Goal: Task Accomplishment & Management: Use online tool/utility

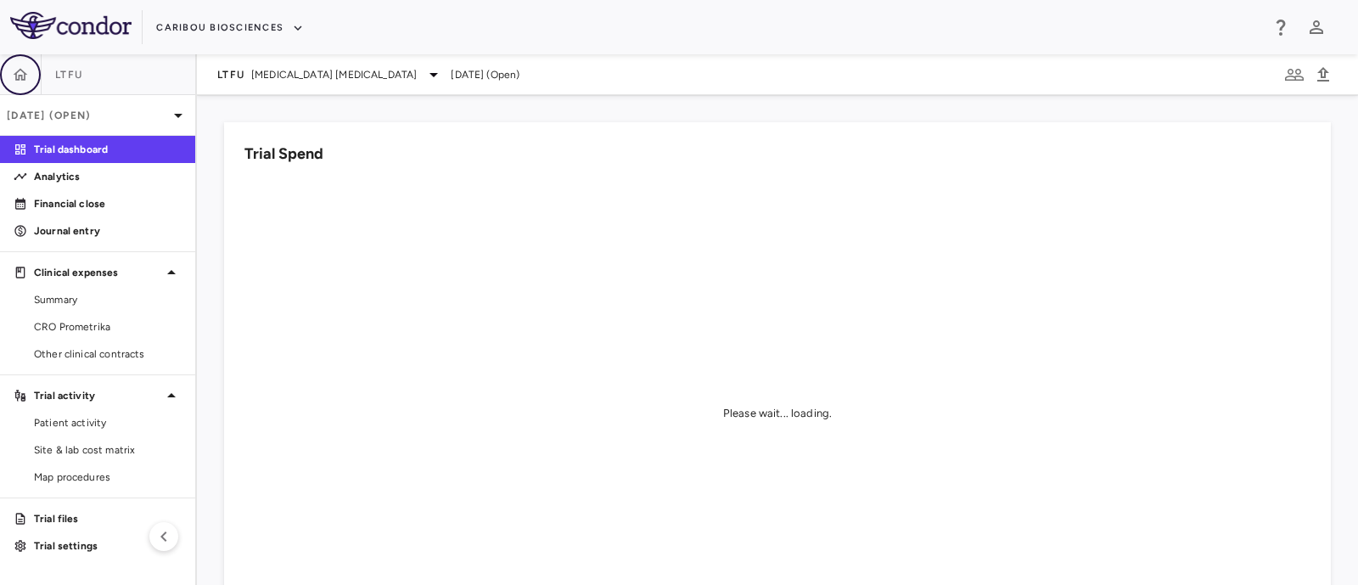
click at [15, 74] on icon "button" at bounding box center [21, 74] width 14 height 12
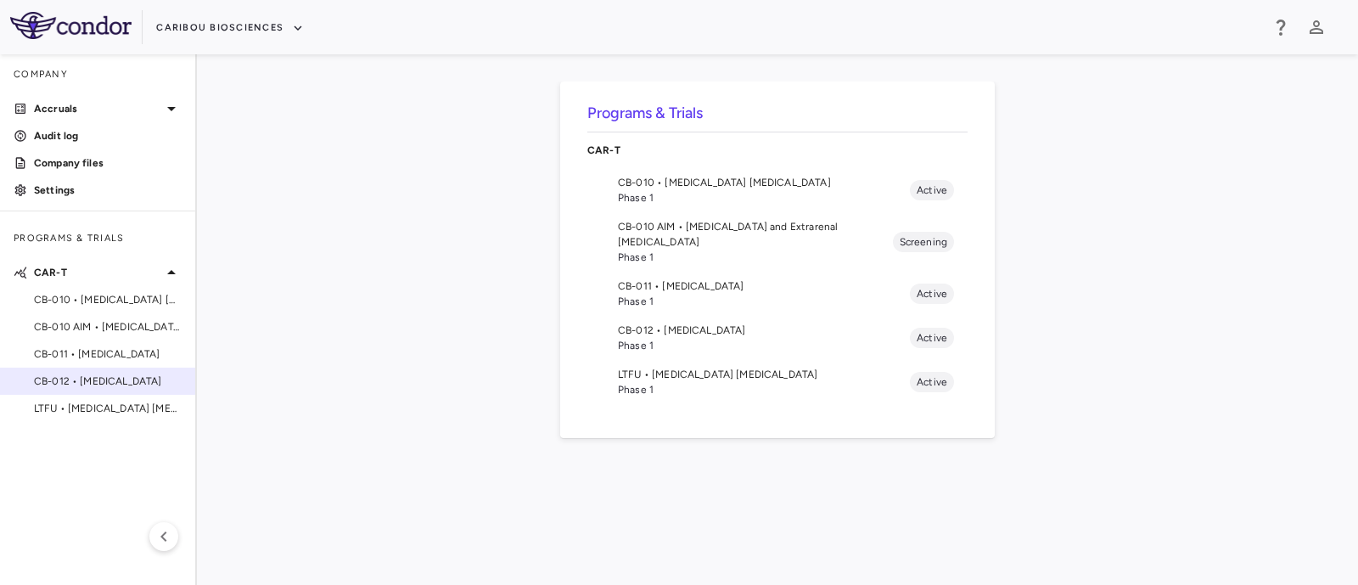
click at [83, 384] on span "CB-012 • [MEDICAL_DATA]" at bounding box center [108, 380] width 148 height 15
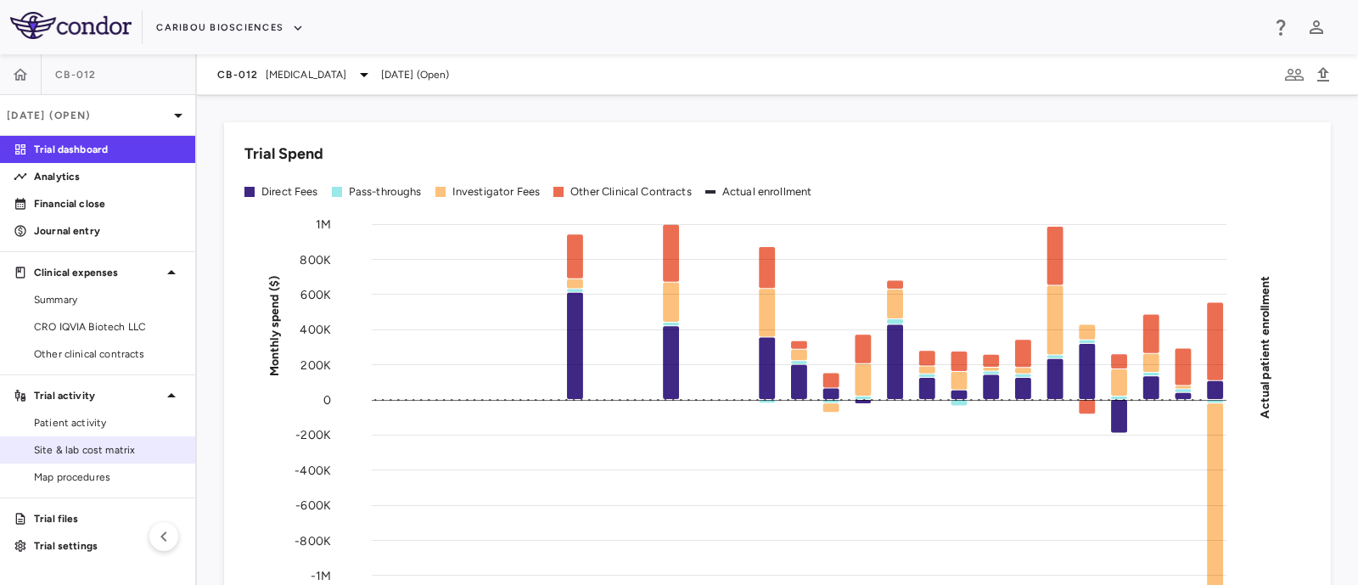
click at [71, 447] on span "Site & lab cost matrix" at bounding box center [108, 449] width 148 height 15
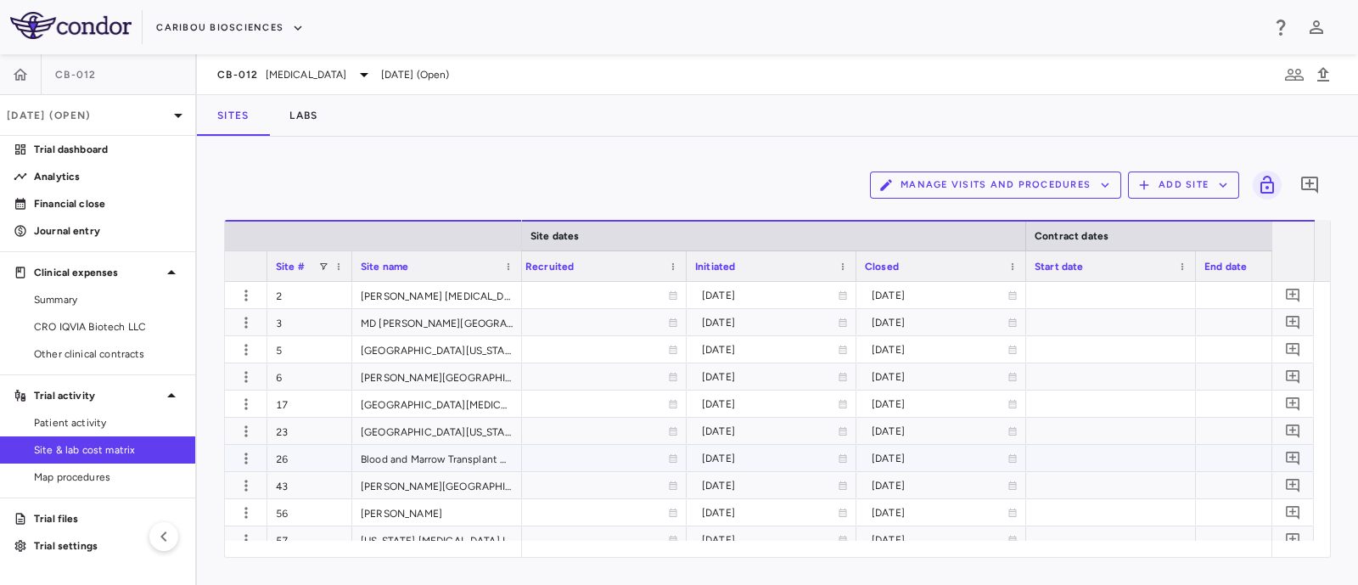
scroll to position [0, 1084]
click at [66, 301] on span "Summary" at bounding box center [108, 299] width 148 height 15
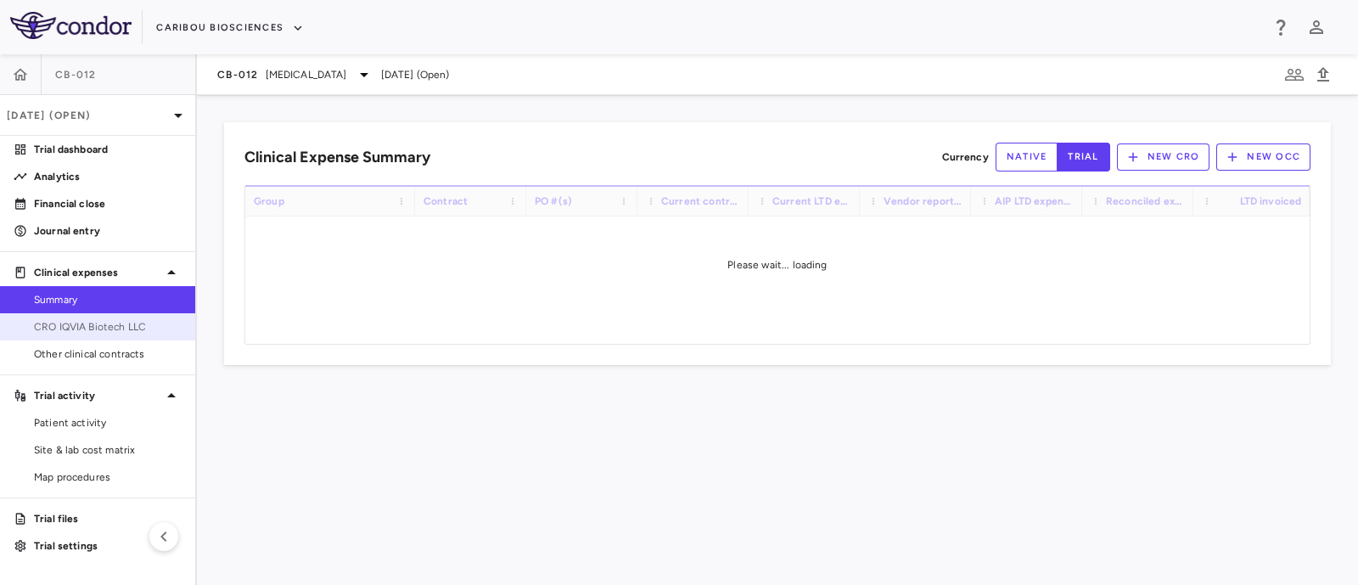
click at [72, 325] on span "CRO IQVIA Biotech LLC" at bounding box center [108, 326] width 148 height 15
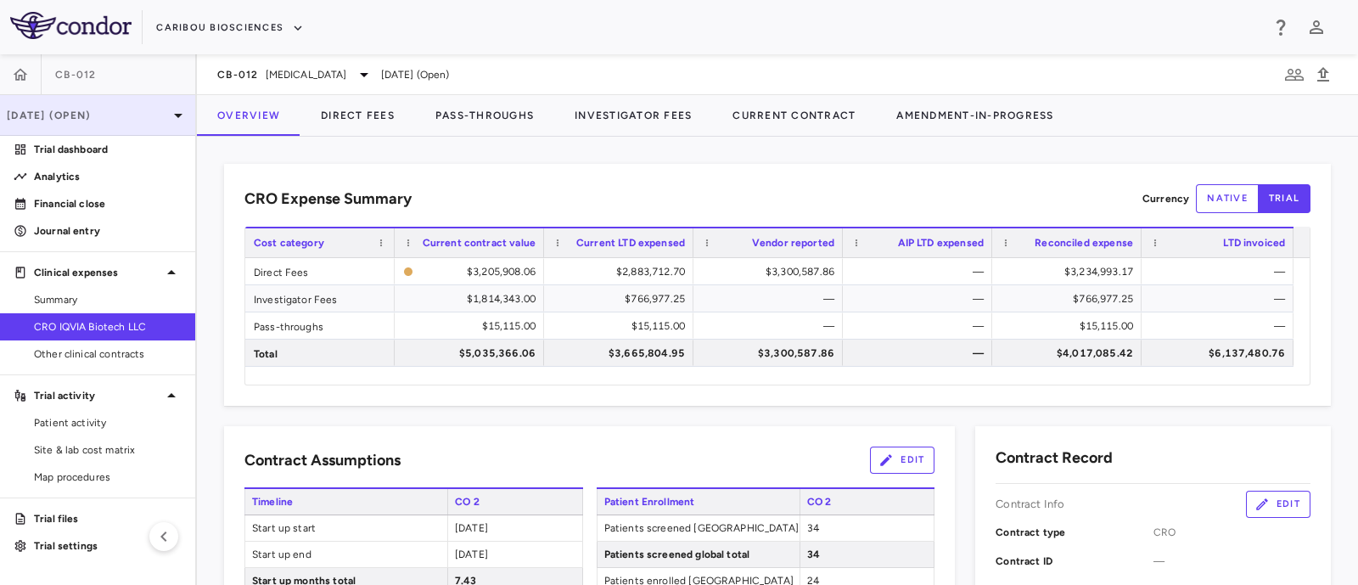
click at [127, 121] on p "[DATE] (Open)" at bounding box center [87, 115] width 161 height 15
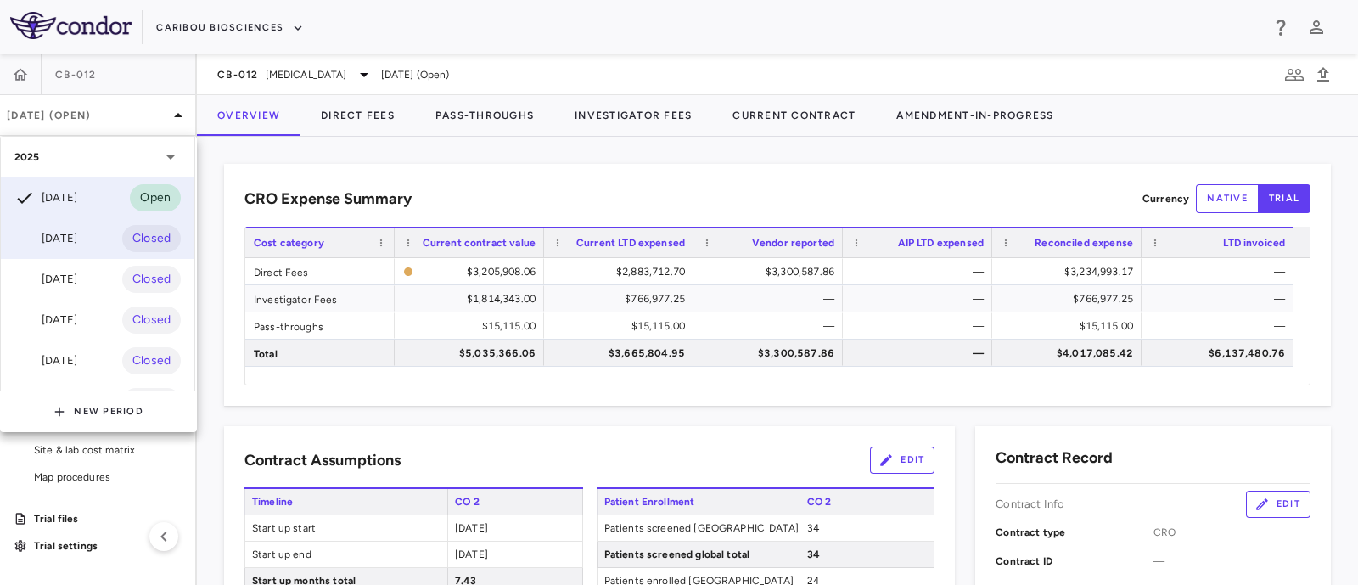
click at [55, 255] on div "[DATE] Closed" at bounding box center [98, 238] width 194 height 41
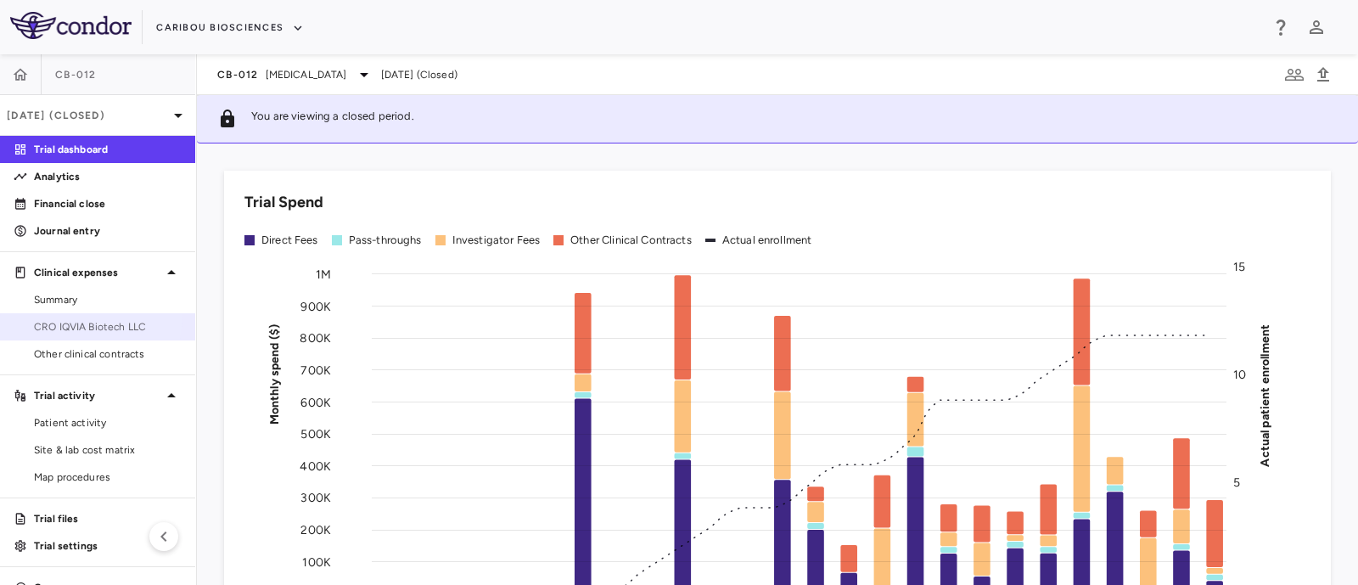
click at [69, 316] on link "CRO IQVIA Biotech LLC" at bounding box center [97, 326] width 195 height 25
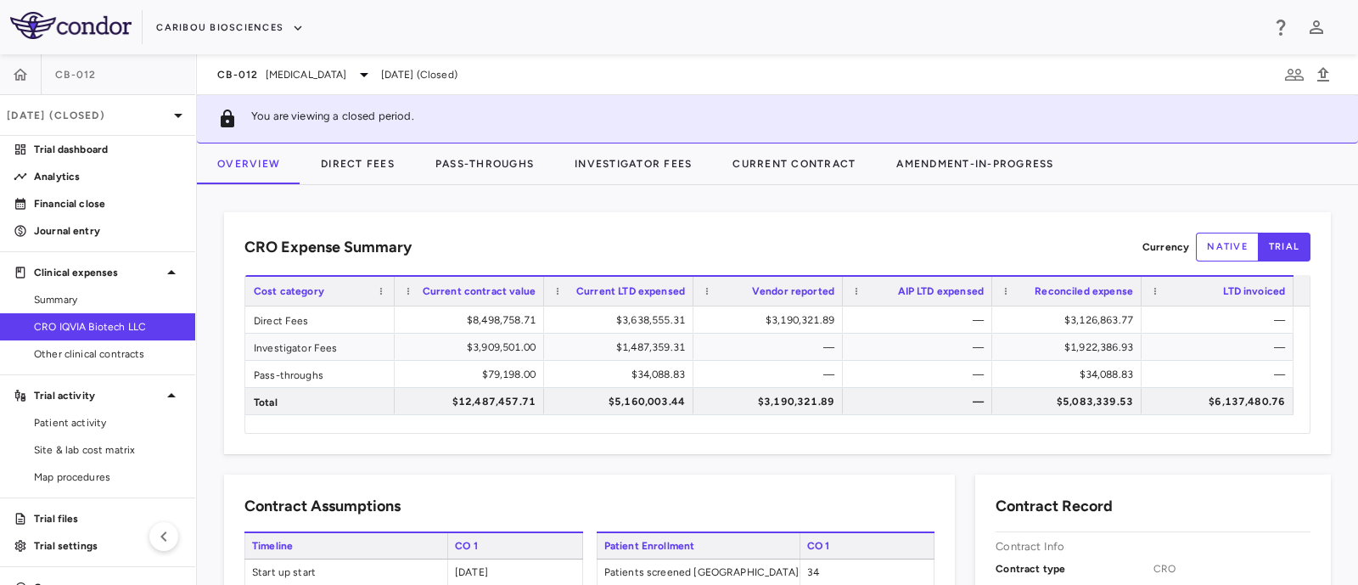
click at [98, 115] on p "[DATE] (Closed)" at bounding box center [87, 115] width 161 height 15
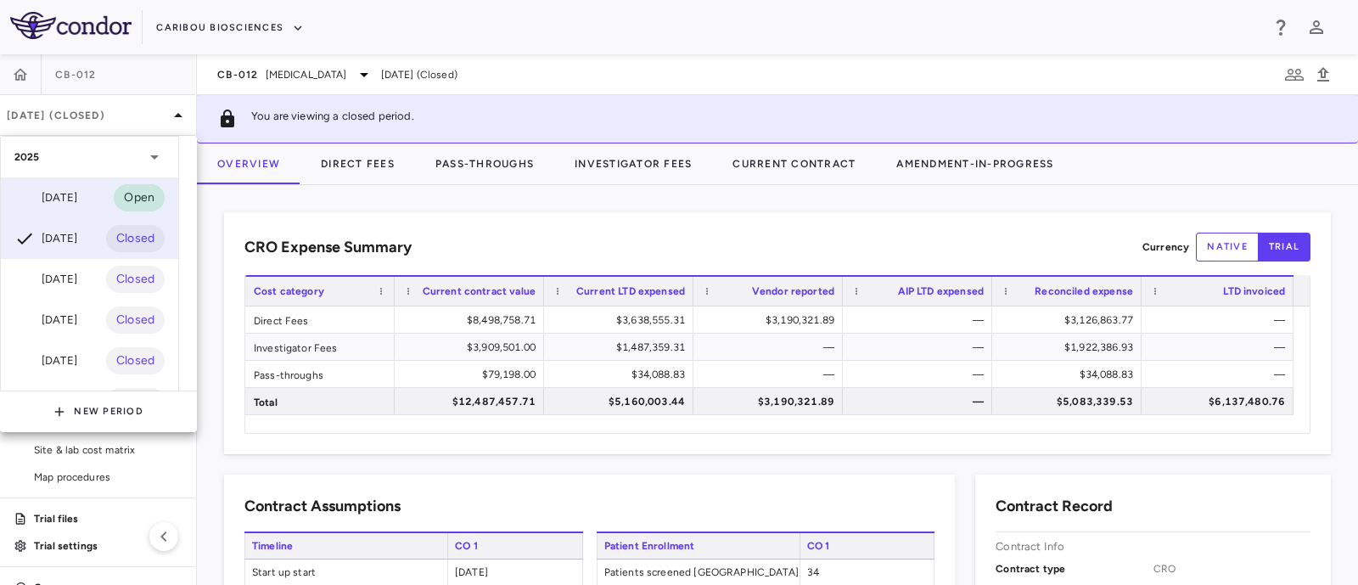
click at [63, 188] on div "[DATE]" at bounding box center [45, 198] width 63 height 20
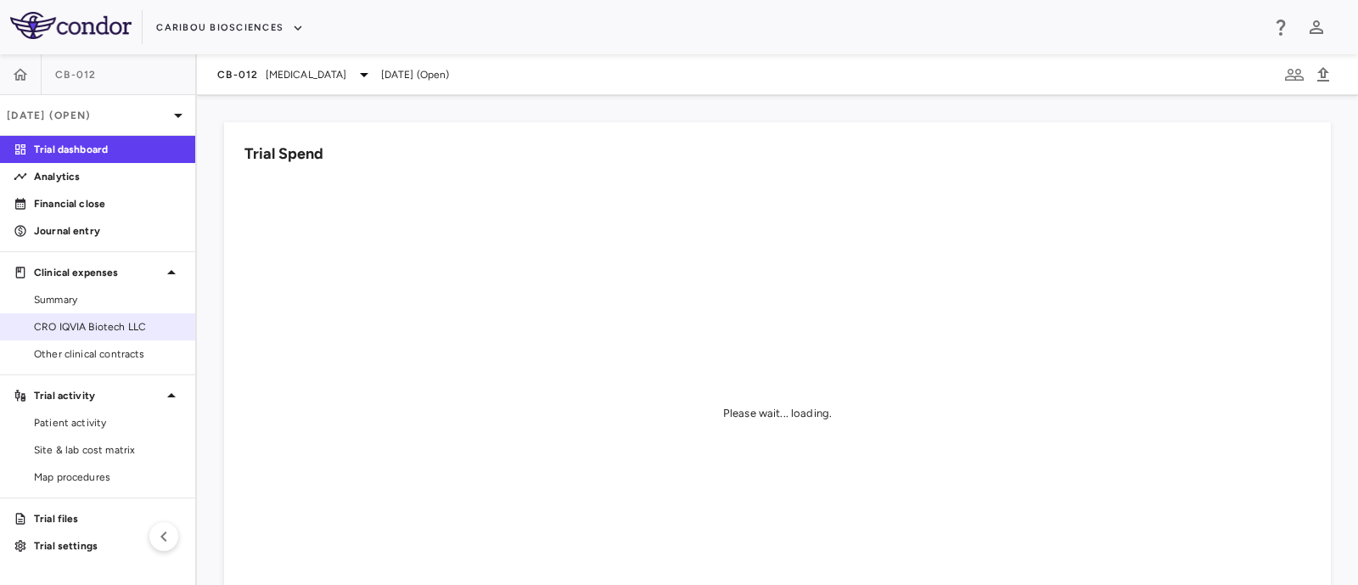
click at [92, 331] on span "CRO IQVIA Biotech LLC" at bounding box center [108, 326] width 148 height 15
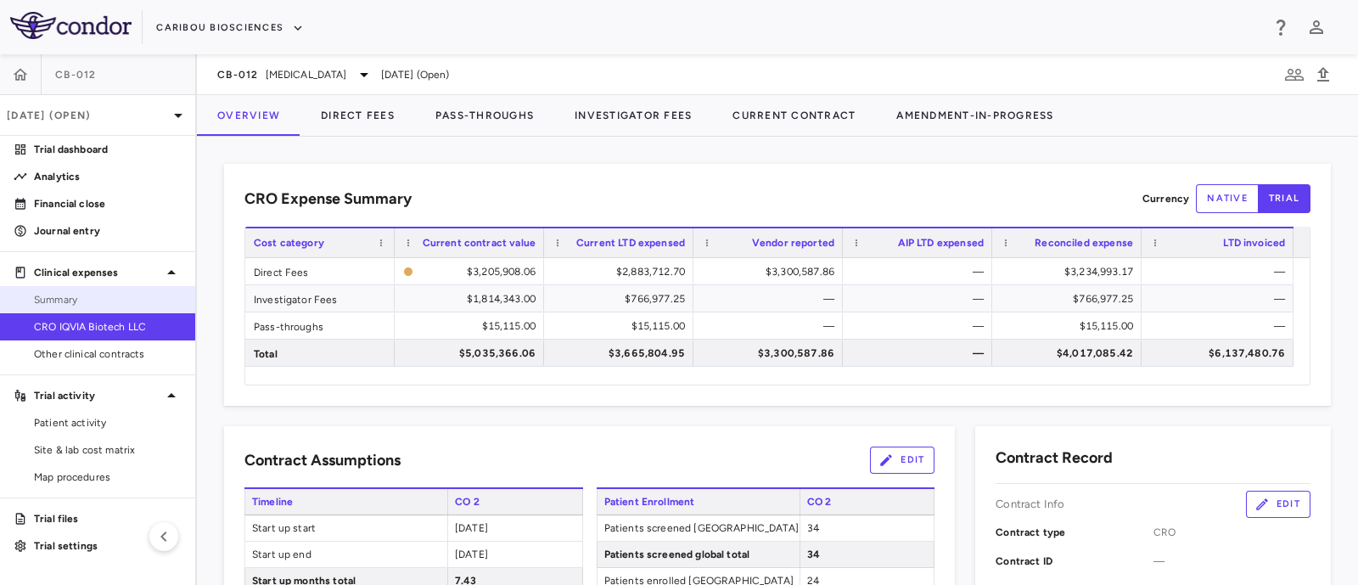
click at [34, 300] on span "Summary" at bounding box center [108, 299] width 148 height 15
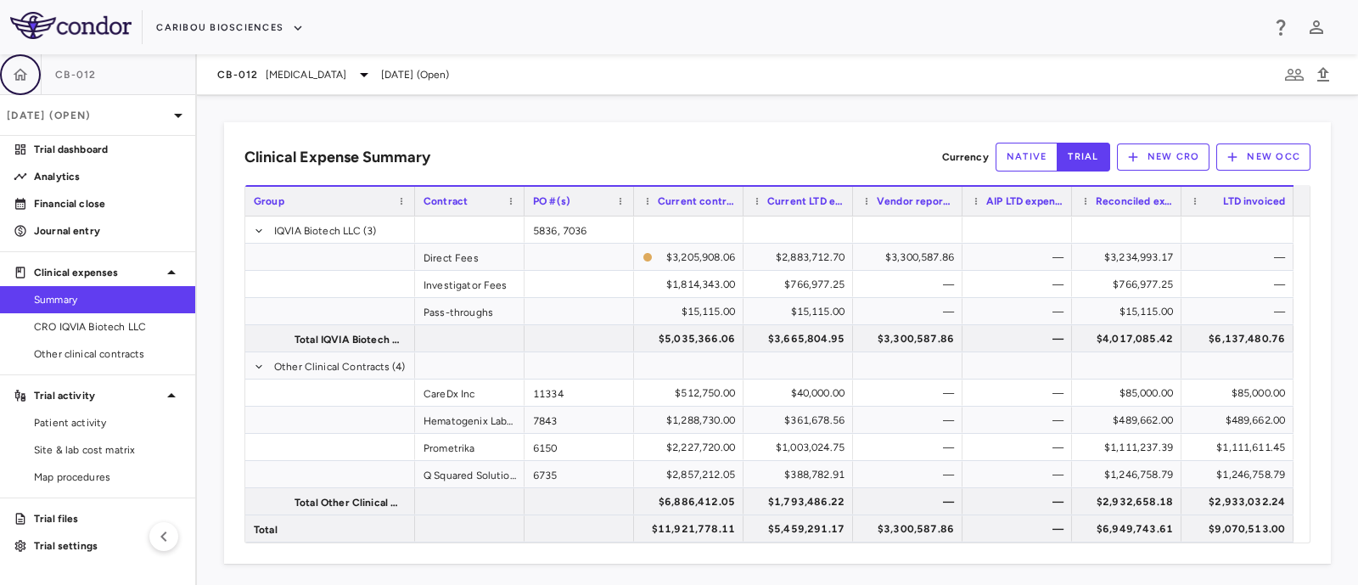
click at [20, 70] on icon "button" at bounding box center [20, 74] width 17 height 17
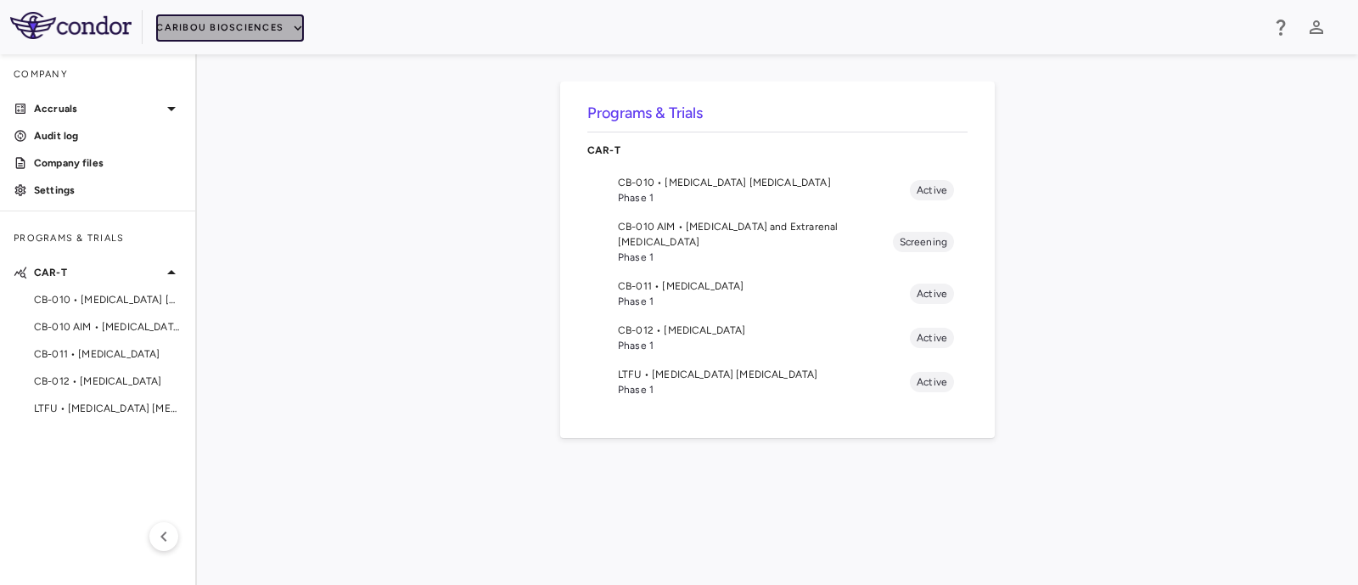
click at [280, 21] on button "Caribou Biosciences" at bounding box center [230, 27] width 148 height 27
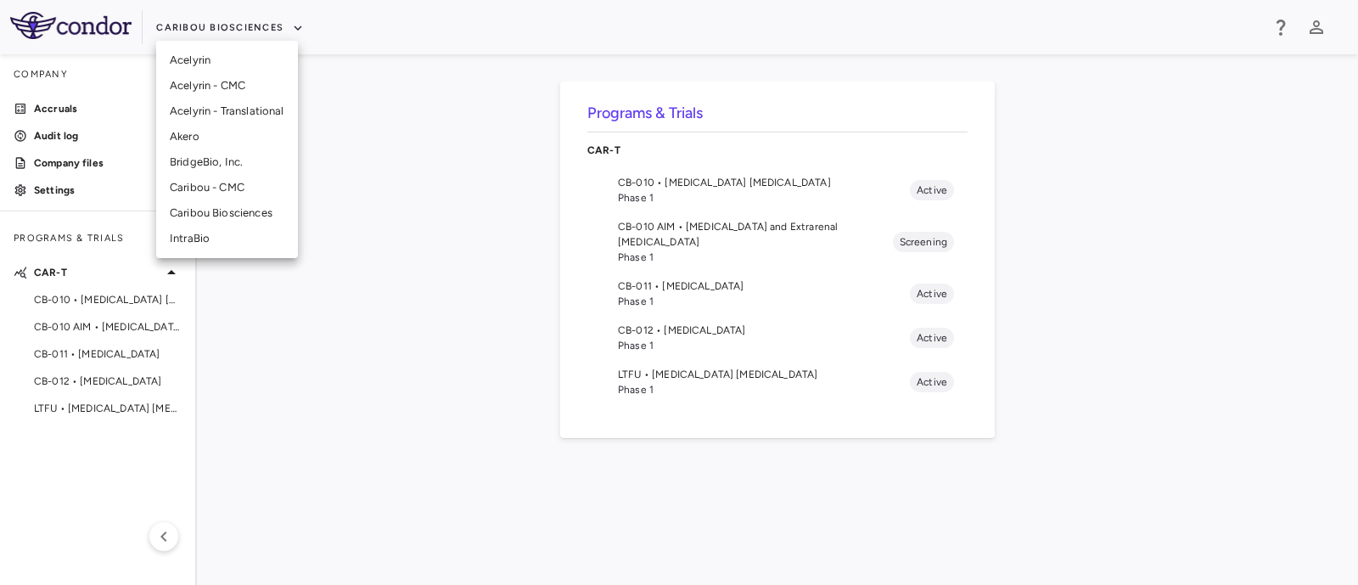
click at [216, 161] on li "BridgeBio, Inc." at bounding box center [227, 161] width 142 height 25
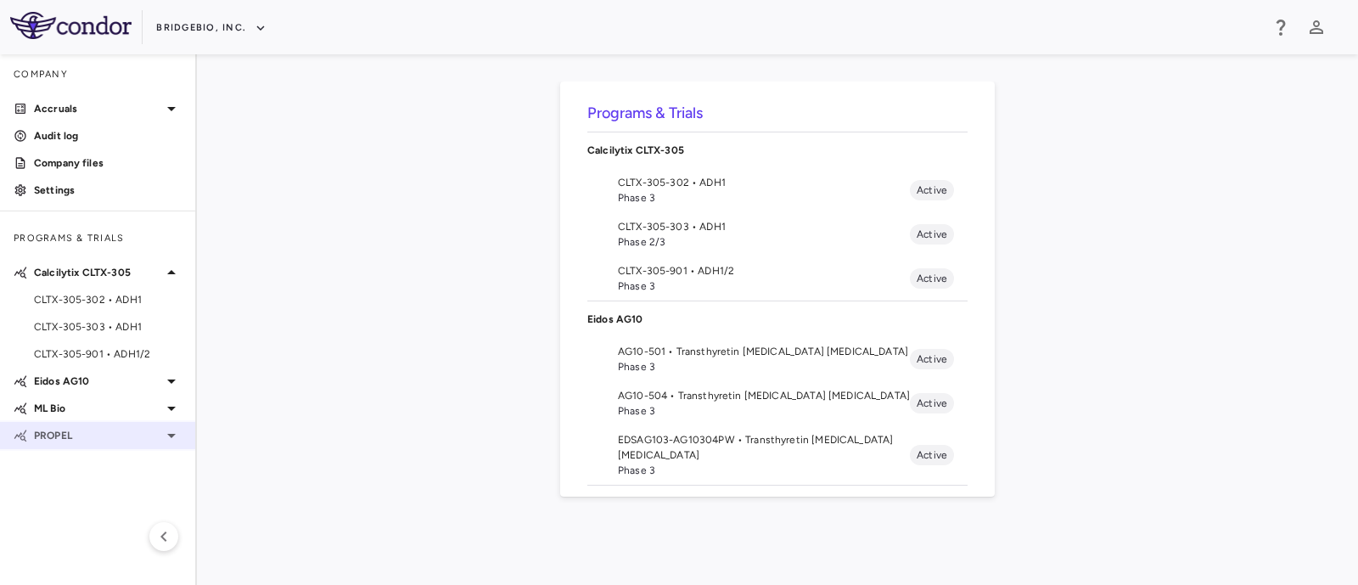
click at [165, 424] on div "PROPEL" at bounding box center [97, 435] width 195 height 31
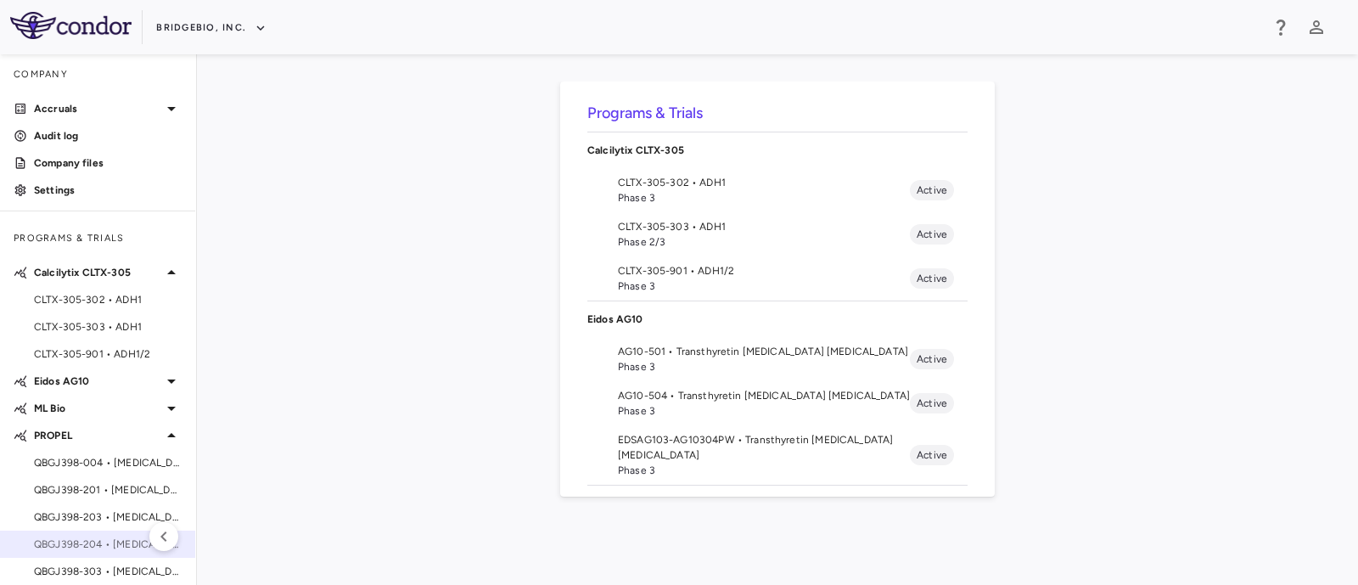
click at [98, 544] on span "QBGJ398-204 • [MEDICAL_DATA]" at bounding box center [108, 543] width 148 height 15
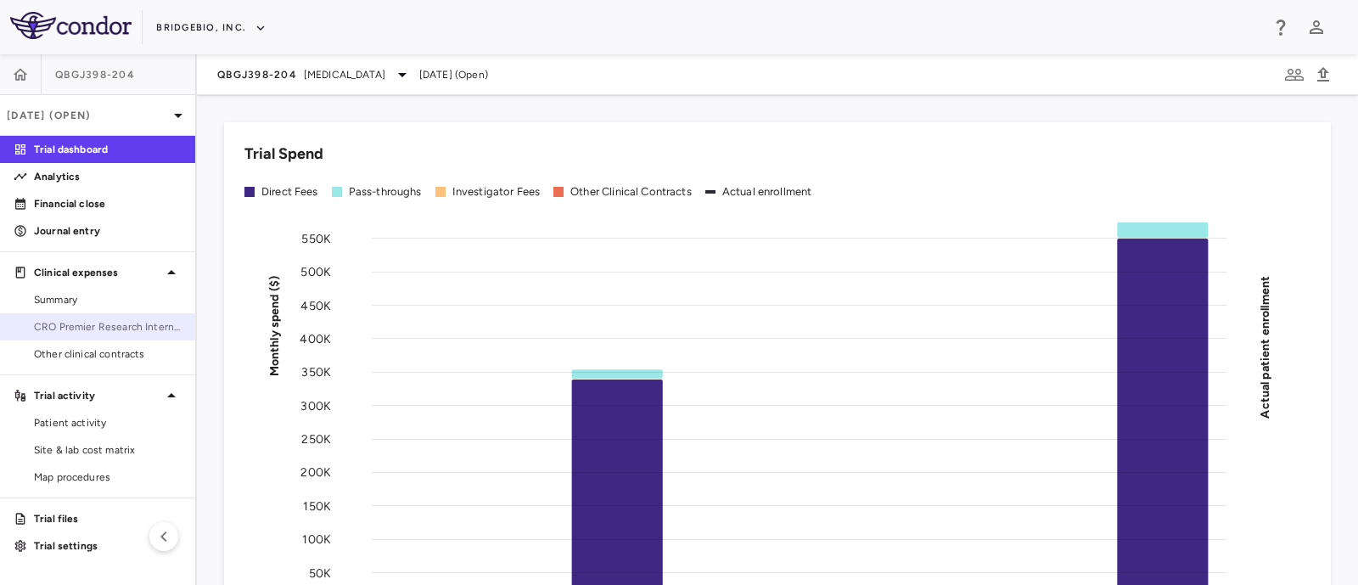
click at [112, 324] on span "CRO Premier Research International LLC" at bounding box center [108, 326] width 148 height 15
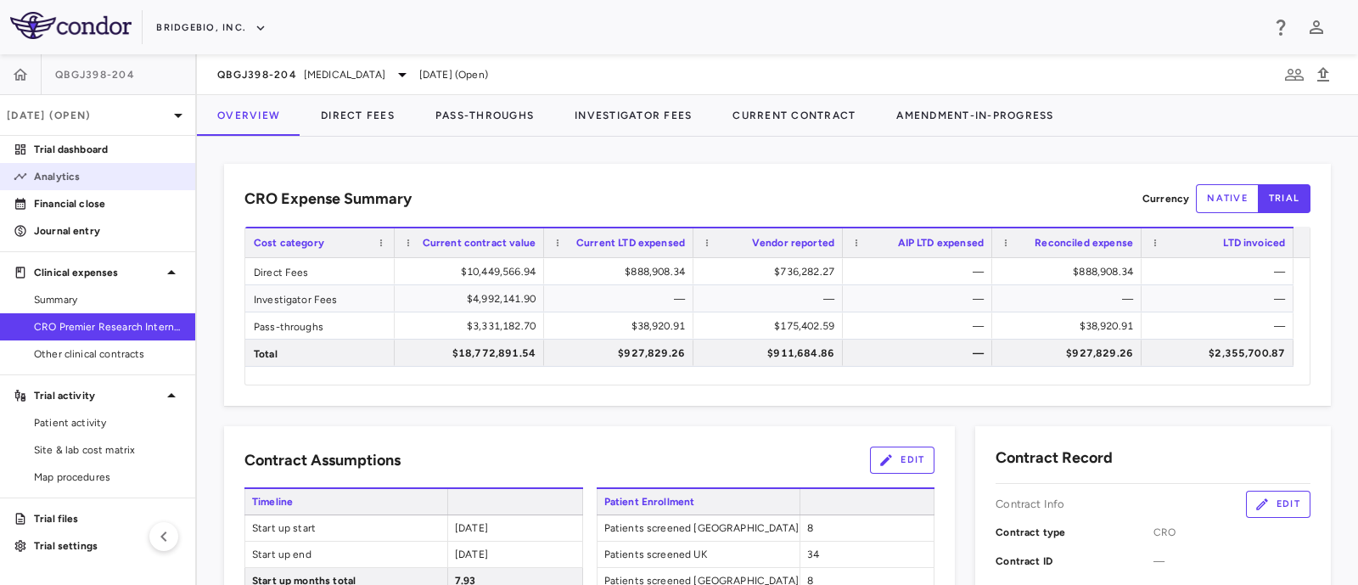
click at [58, 180] on p "Analytics" at bounding box center [108, 176] width 148 height 15
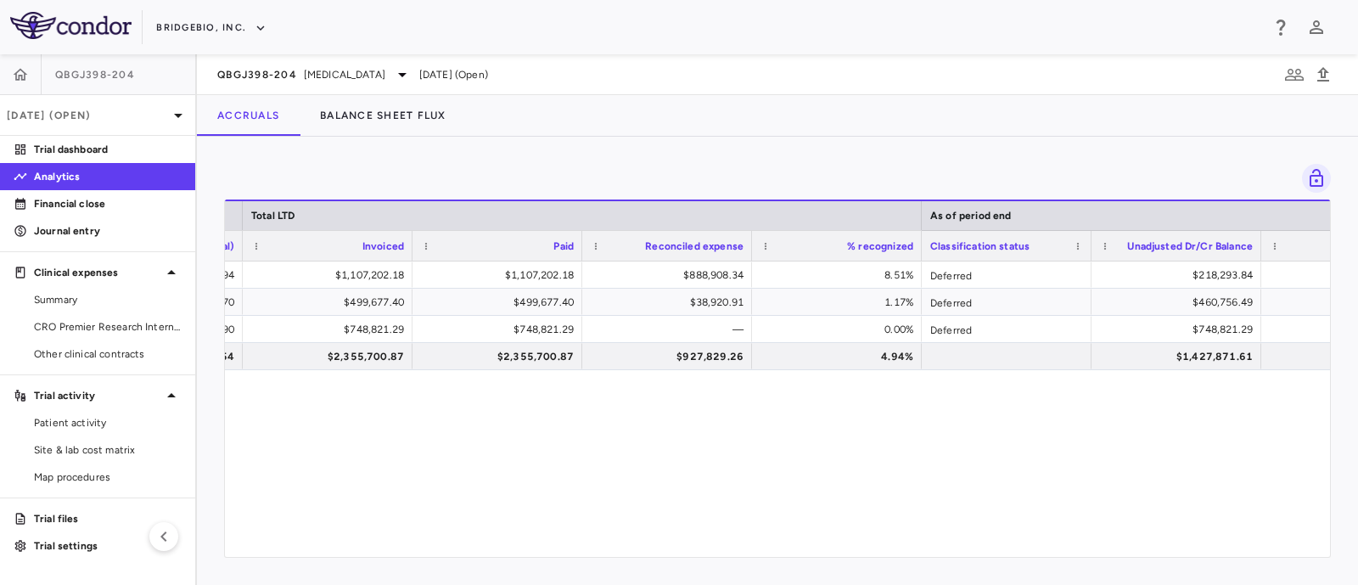
scroll to position [0, 1125]
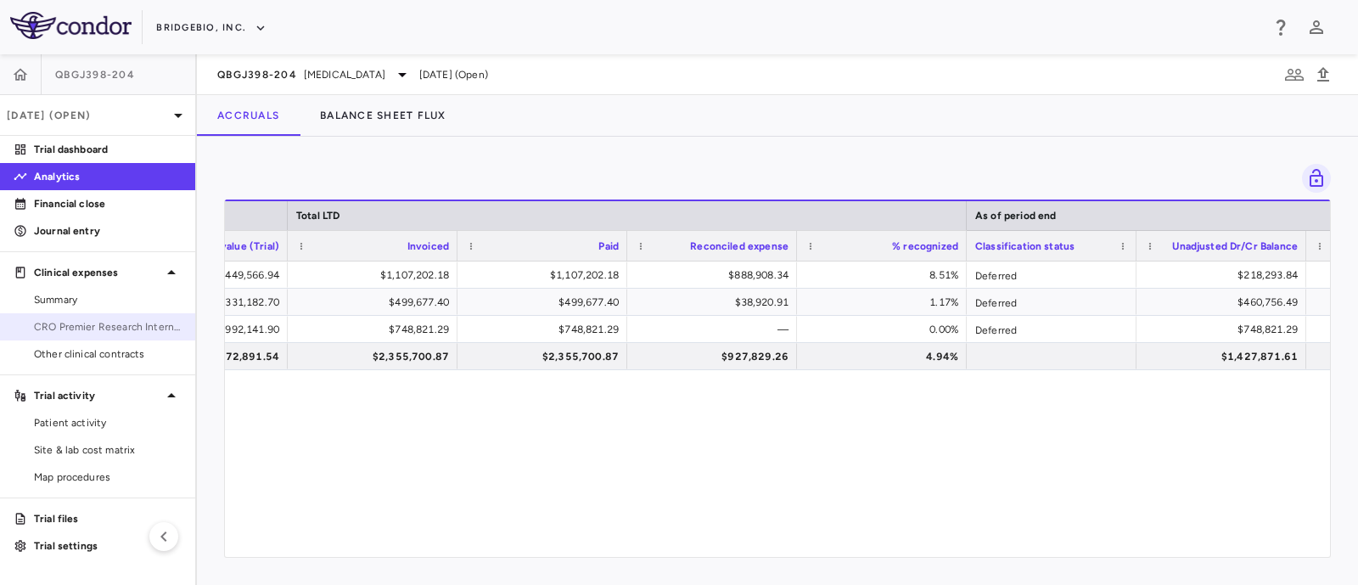
click at [70, 323] on span "CRO Premier Research International LLC" at bounding box center [108, 326] width 148 height 15
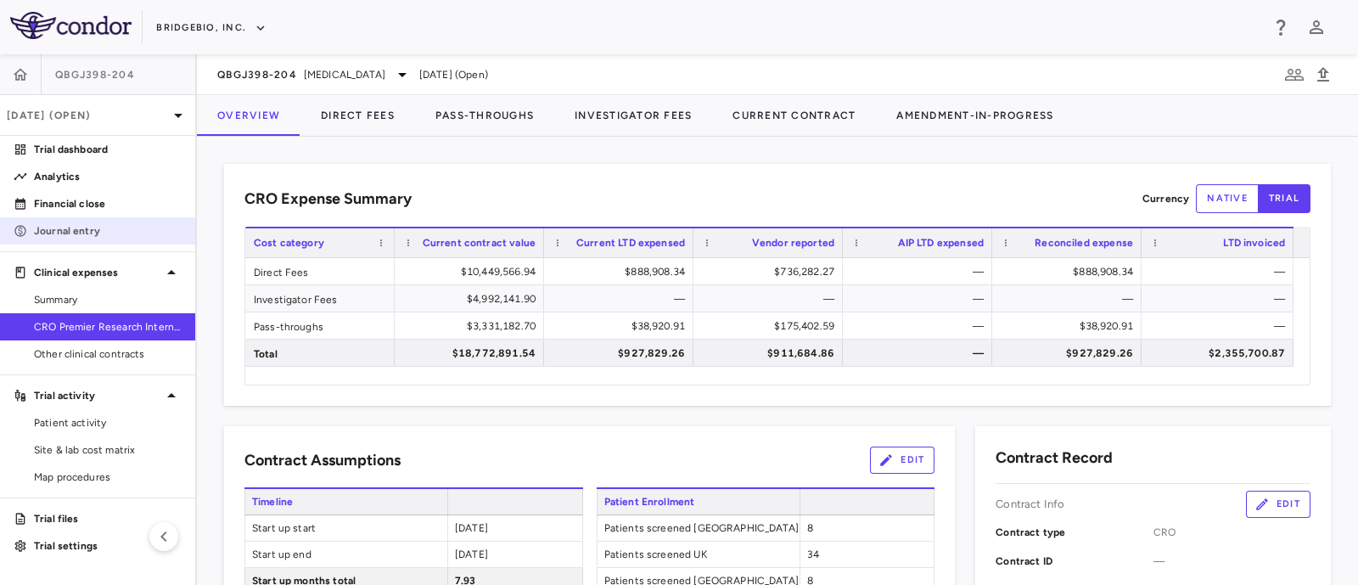
click at [59, 231] on p "Journal entry" at bounding box center [108, 230] width 148 height 15
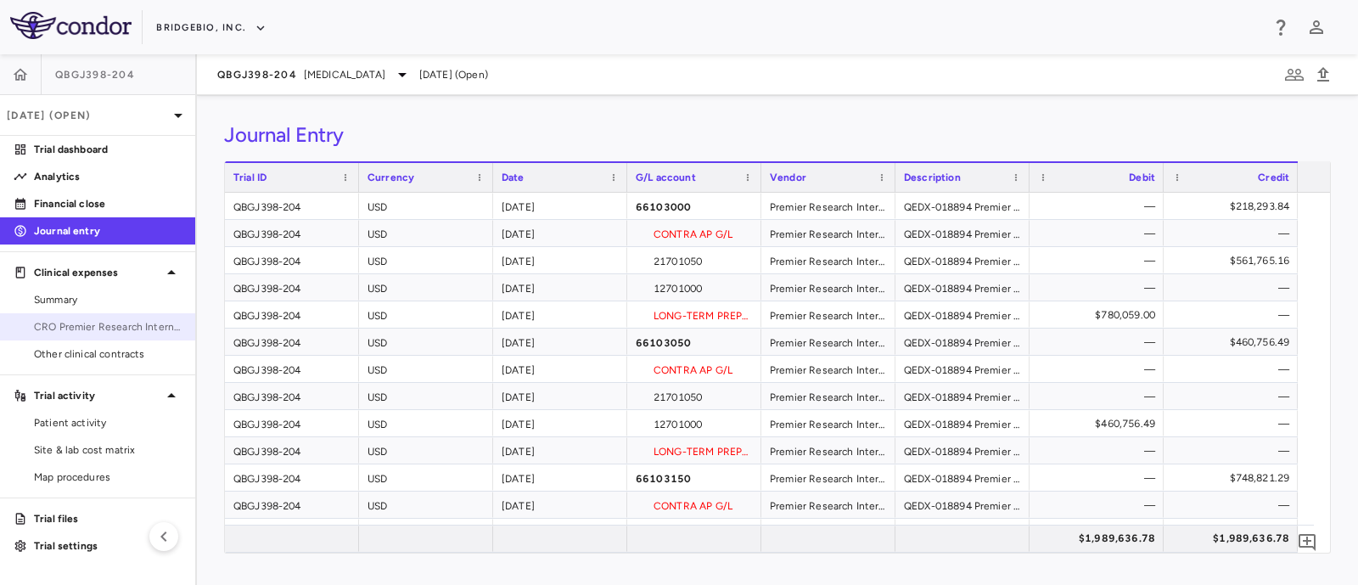
click at [89, 331] on span "CRO Premier Research International LLC" at bounding box center [108, 326] width 148 height 15
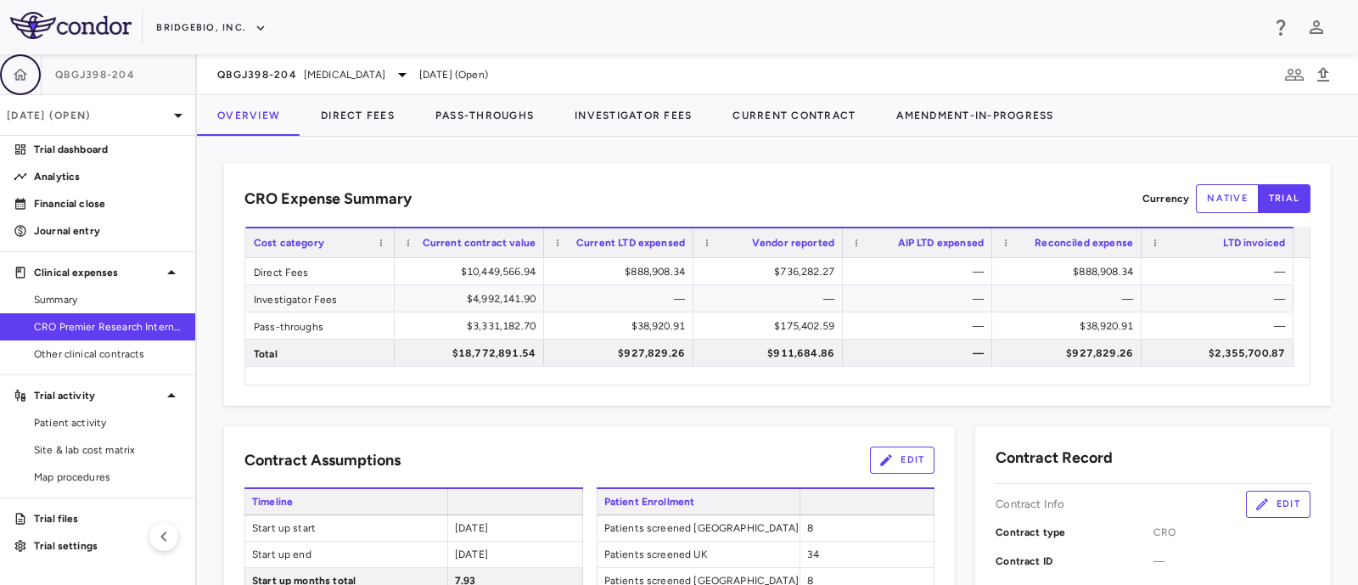
click at [25, 78] on icon "button" at bounding box center [20, 74] width 17 height 17
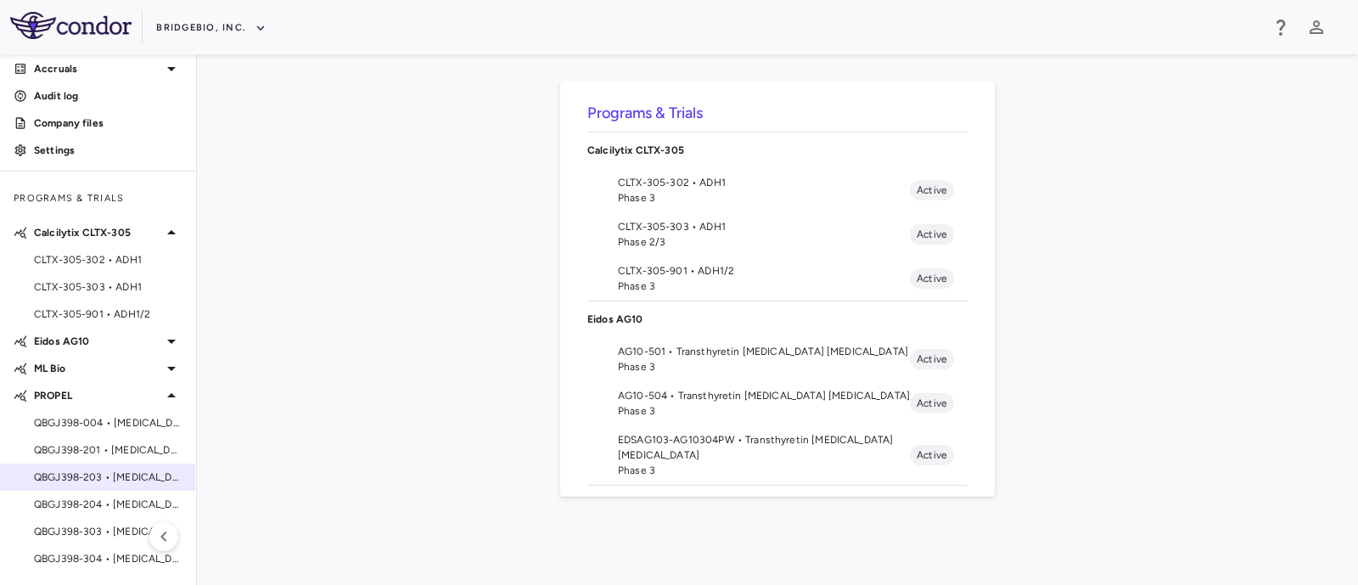
scroll to position [39, 0]
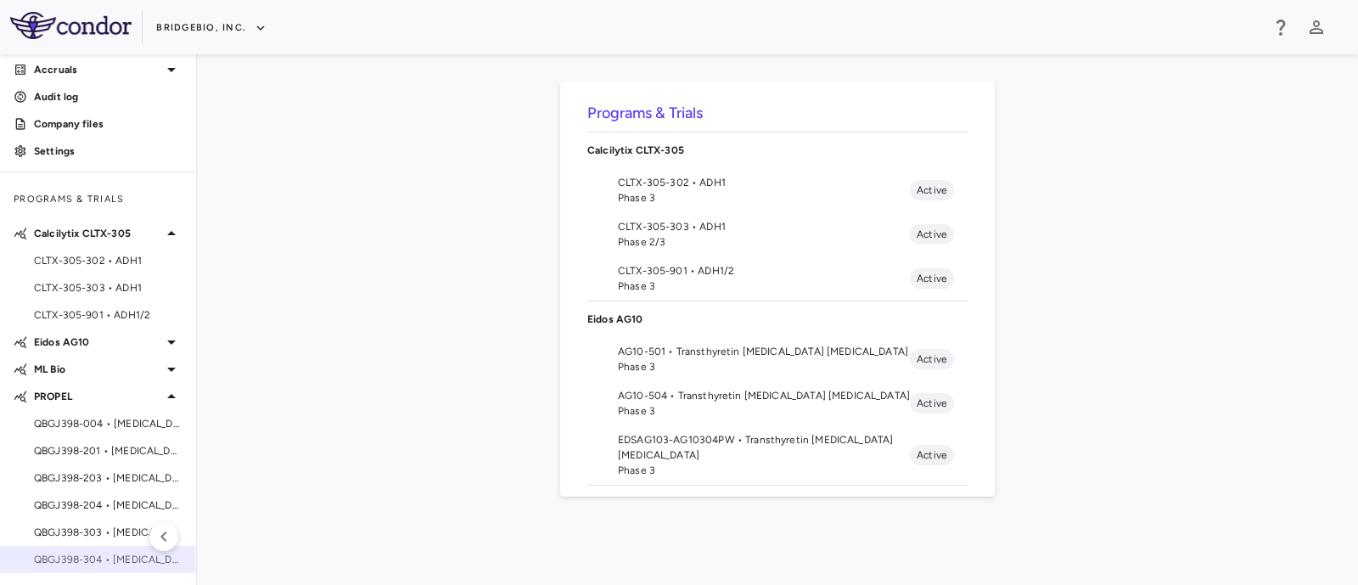
click at [87, 557] on span "QBGJ398-304 • [MEDICAL_DATA]" at bounding box center [108, 559] width 148 height 15
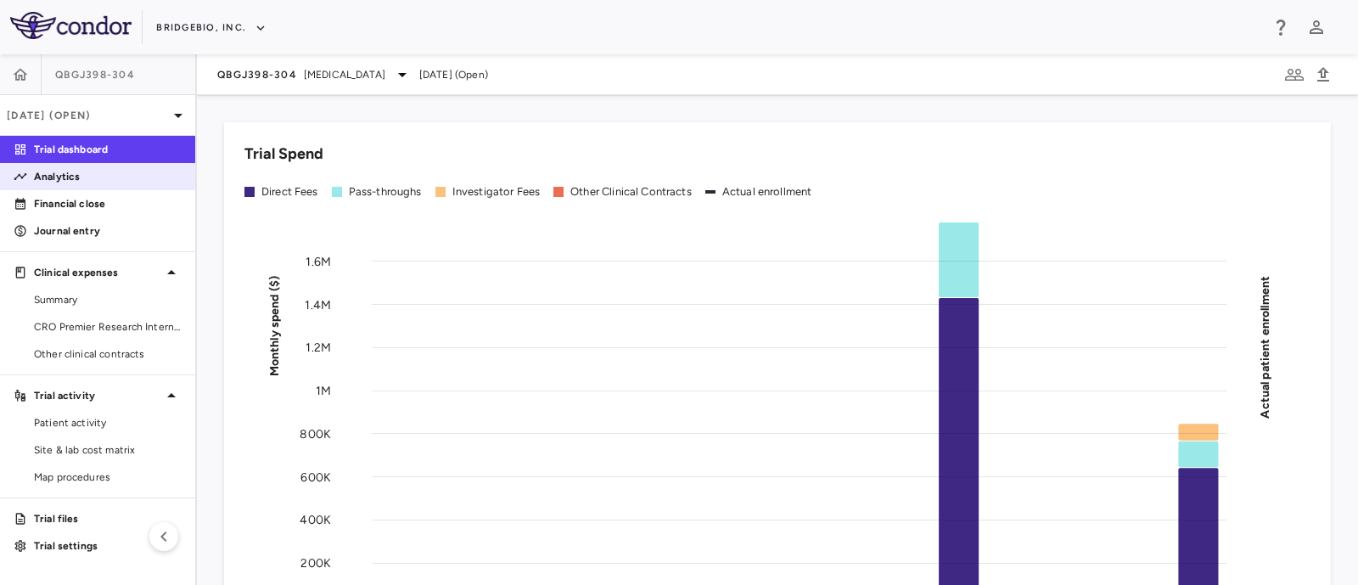
click at [54, 171] on p "Analytics" at bounding box center [108, 176] width 148 height 15
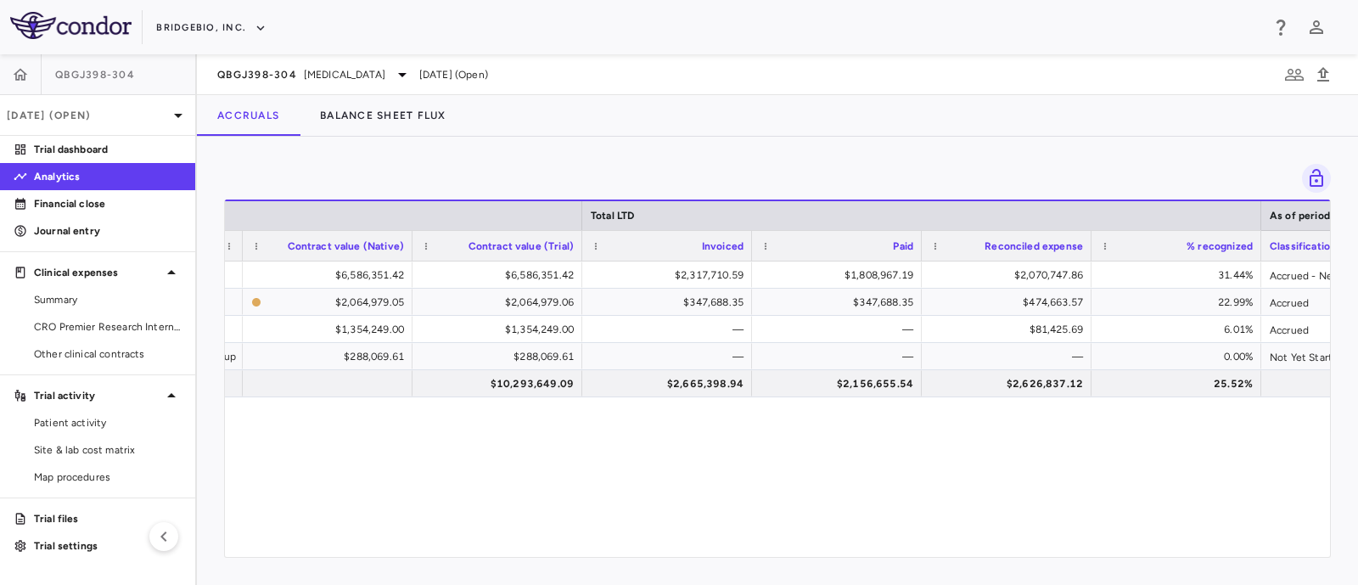
scroll to position [0, 835]
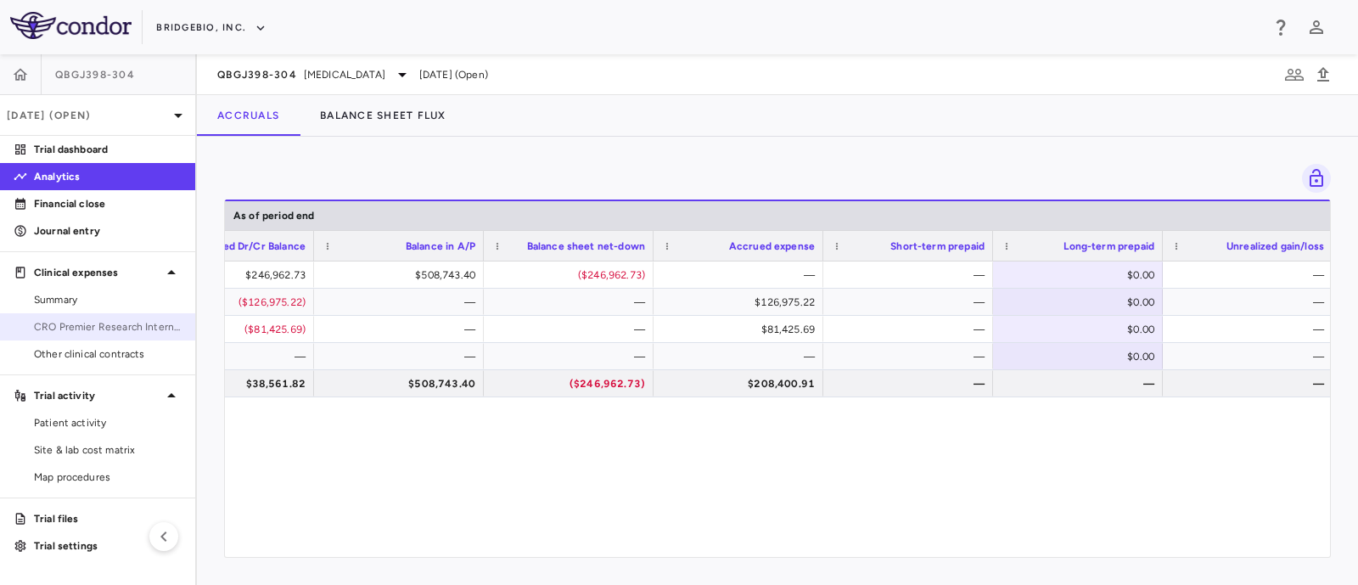
click at [81, 333] on span "CRO Premier Research International LLC" at bounding box center [108, 326] width 148 height 15
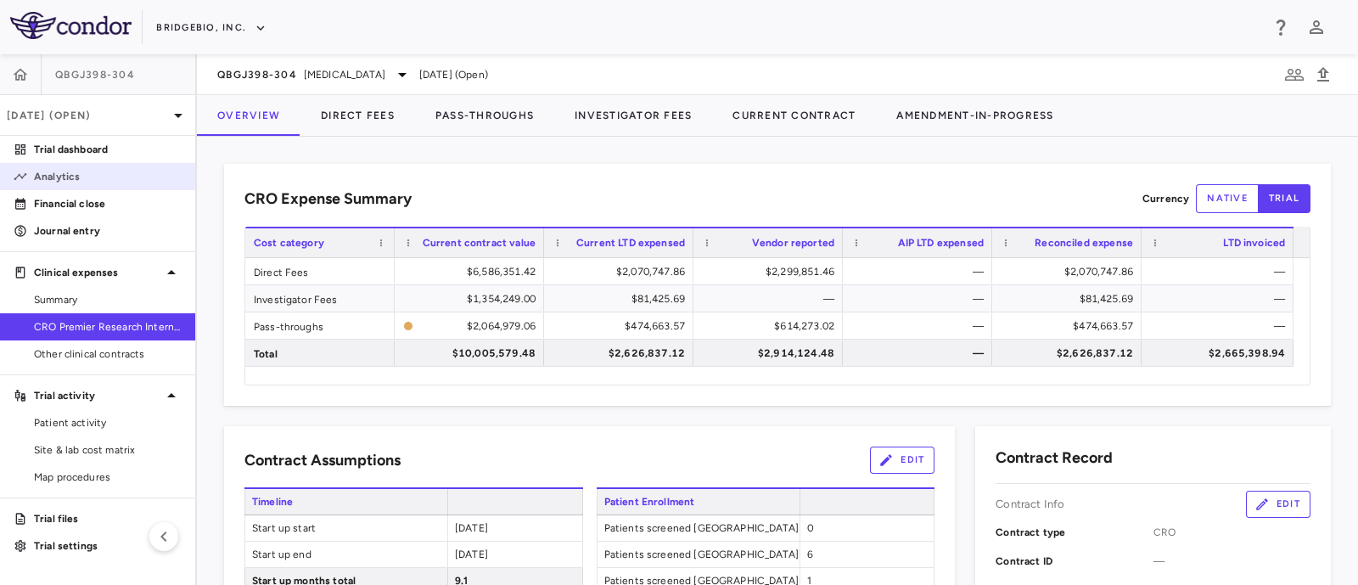
click at [57, 171] on p "Analytics" at bounding box center [108, 176] width 148 height 15
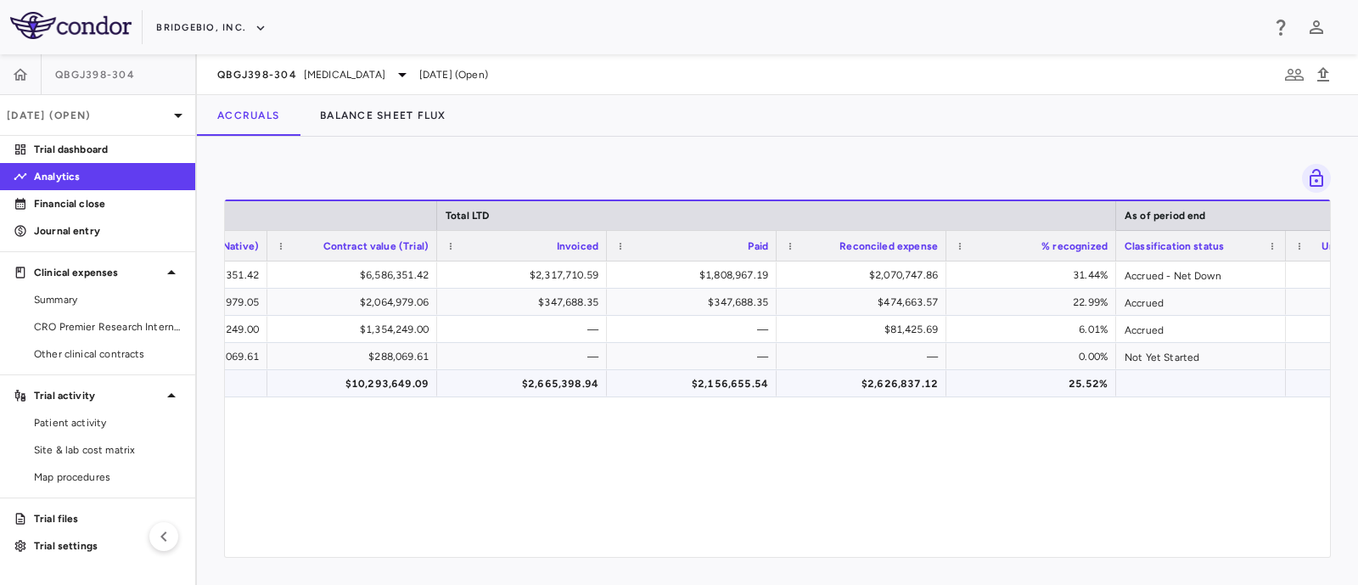
scroll to position [0, 917]
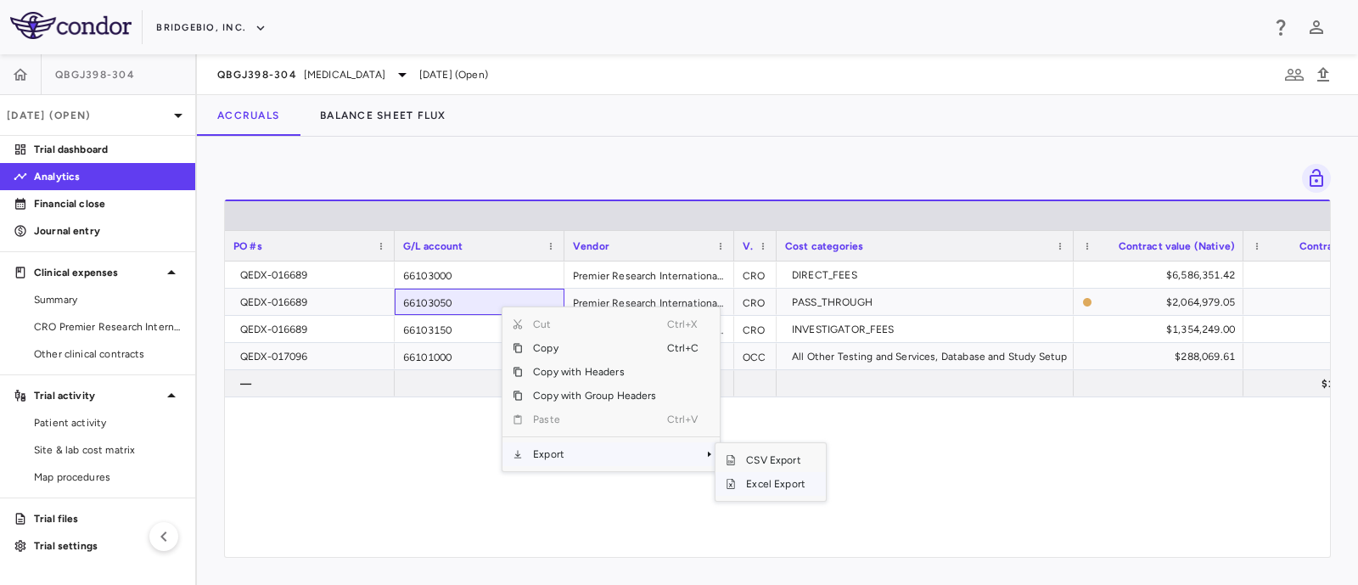
click at [768, 486] on span "Excel Export" at bounding box center [776, 484] width 80 height 24
